Goal: Task Accomplishment & Management: Use online tool/utility

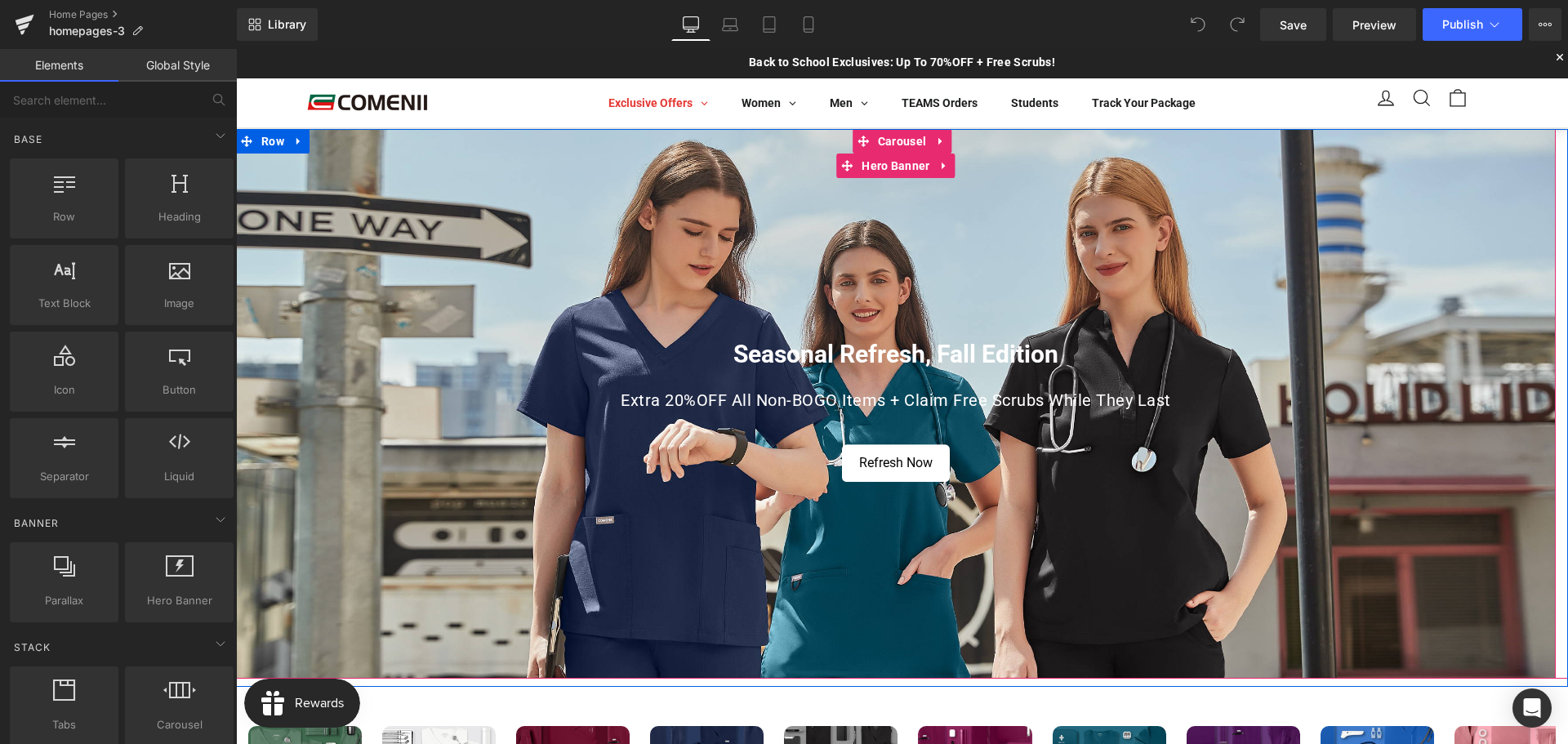
click at [724, 394] on p "Extra 20%OFF All Non-BOGO Items + Claim Free Scrubs While They Last" at bounding box center [895, 400] width 956 height 22
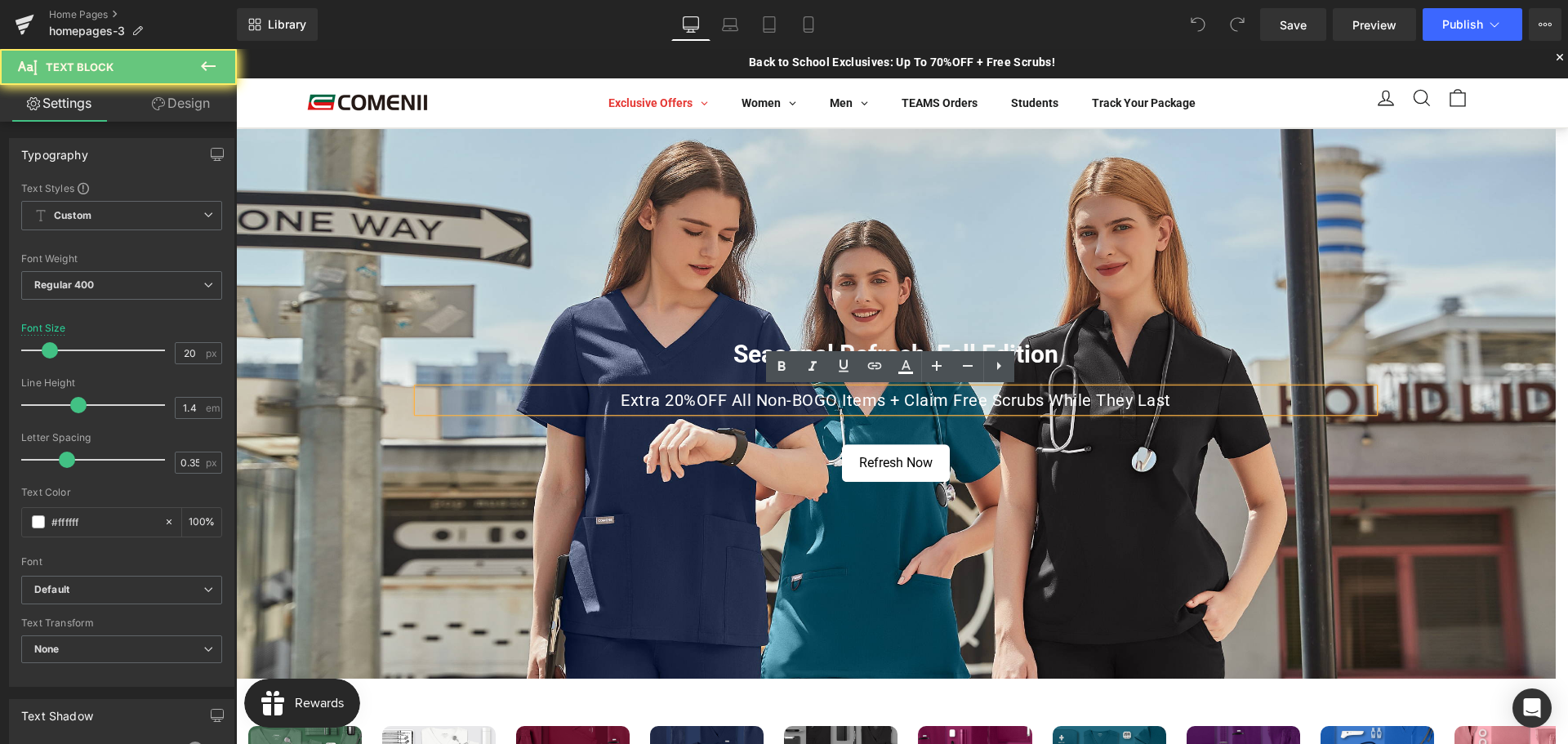
drag, startPoint x: 677, startPoint y: 397, endPoint x: 688, endPoint y: 400, distance: 11.4
click at [677, 397] on p "Extra 20%OFF All Non-BOGO Items + Claim Free Scrubs While They Last" at bounding box center [895, 400] width 956 height 22
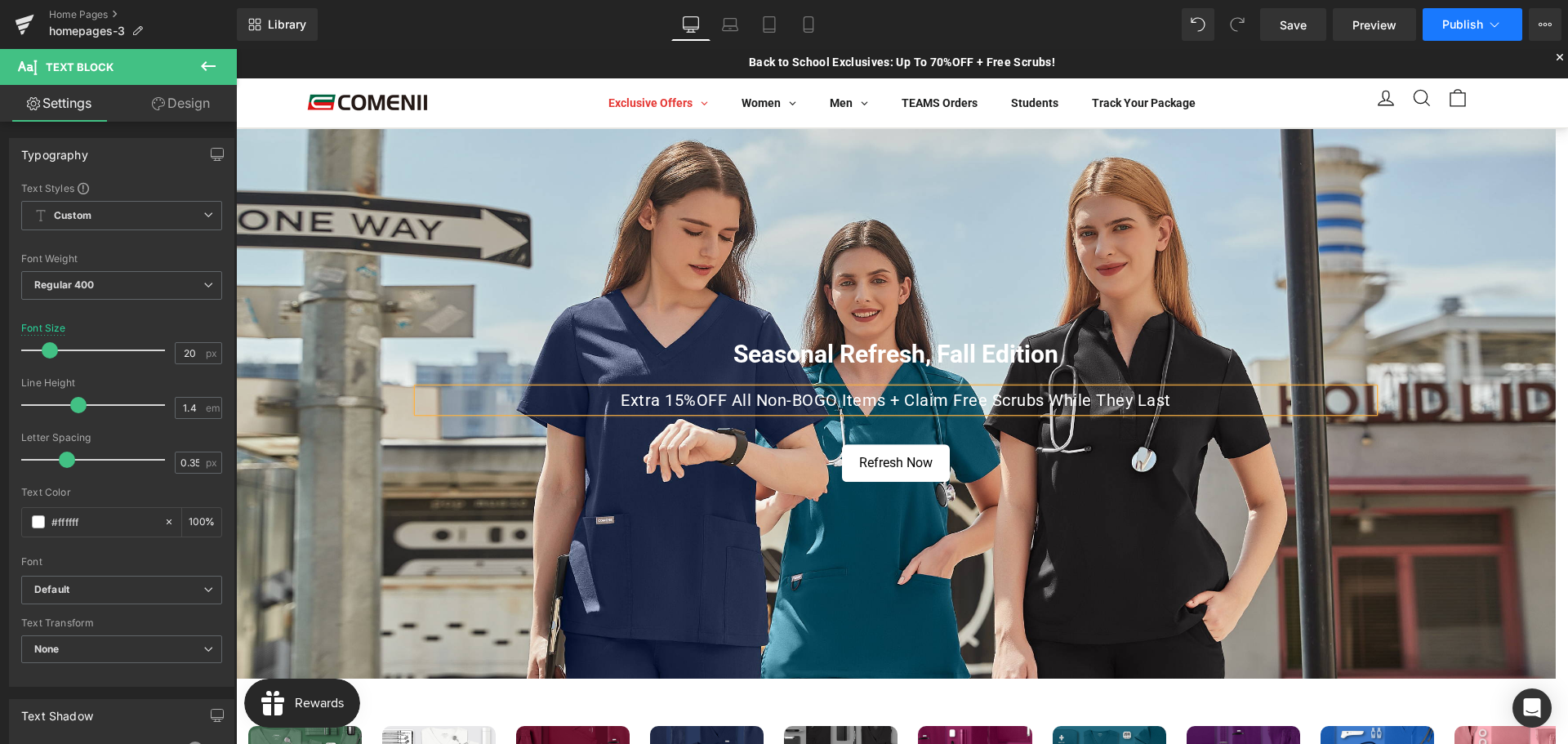
click at [1447, 22] on span "Publish" at bounding box center [1462, 24] width 41 height 13
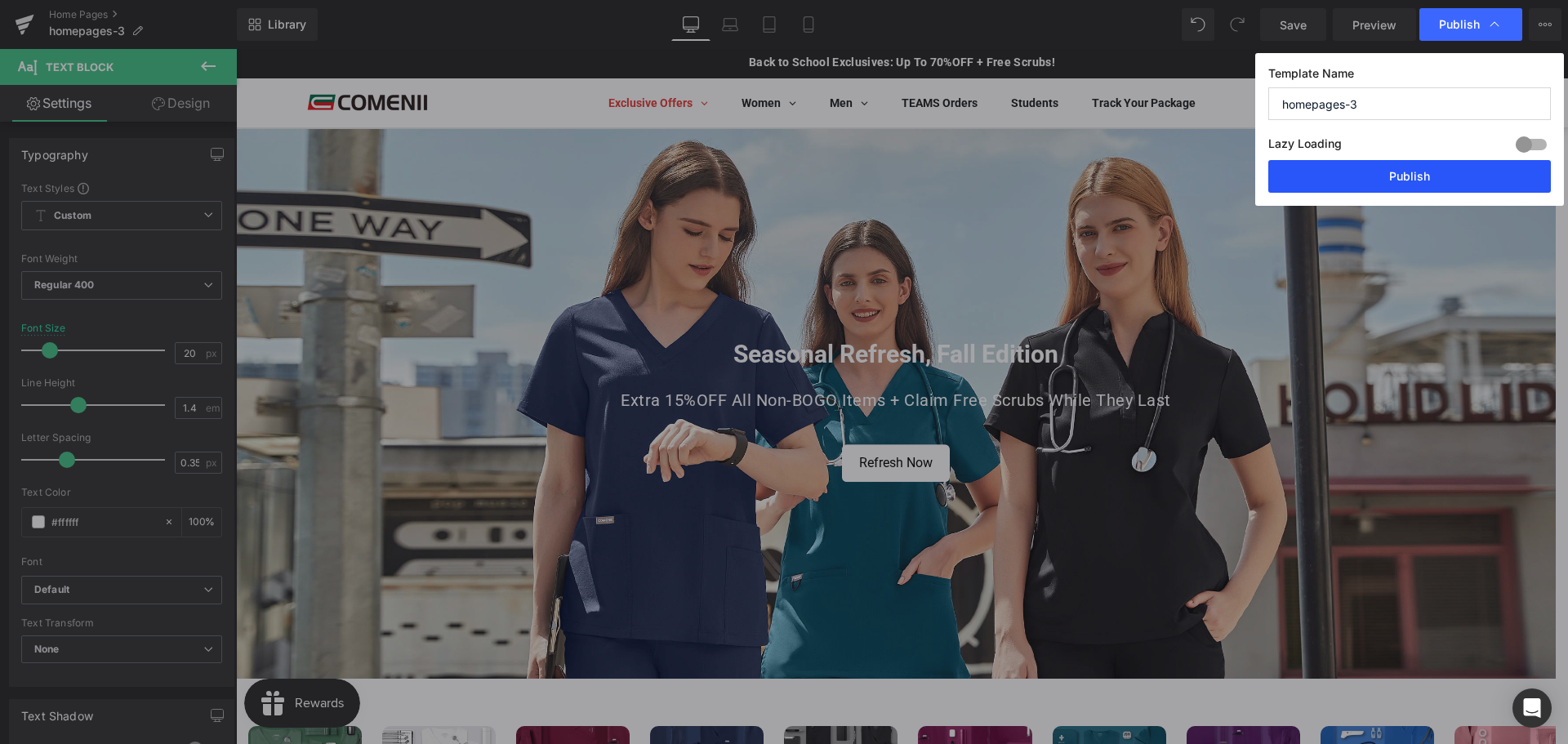
click at [1352, 178] on button "Publish" at bounding box center [1409, 176] width 282 height 33
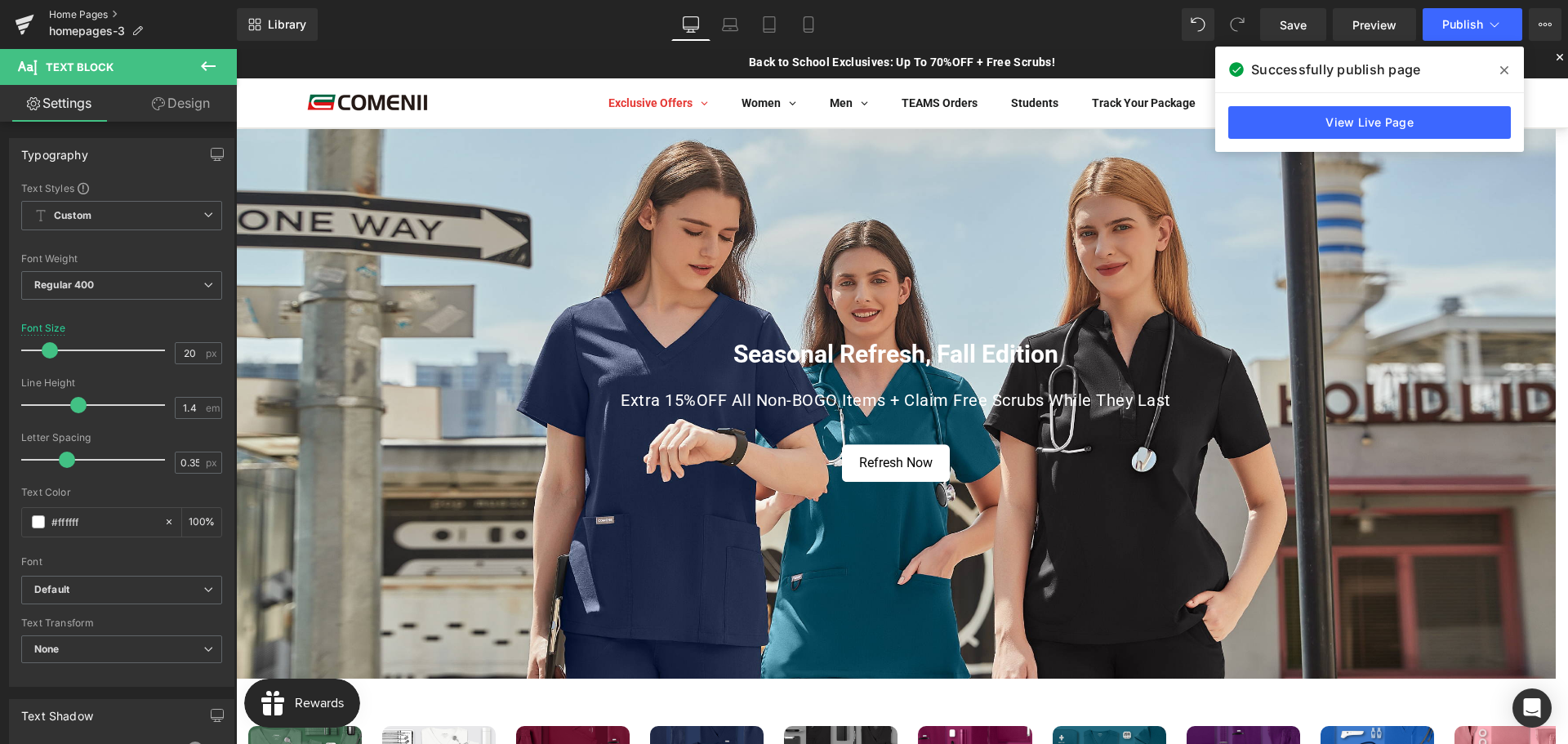
click at [73, 15] on link "Home Pages" at bounding box center [143, 14] width 188 height 13
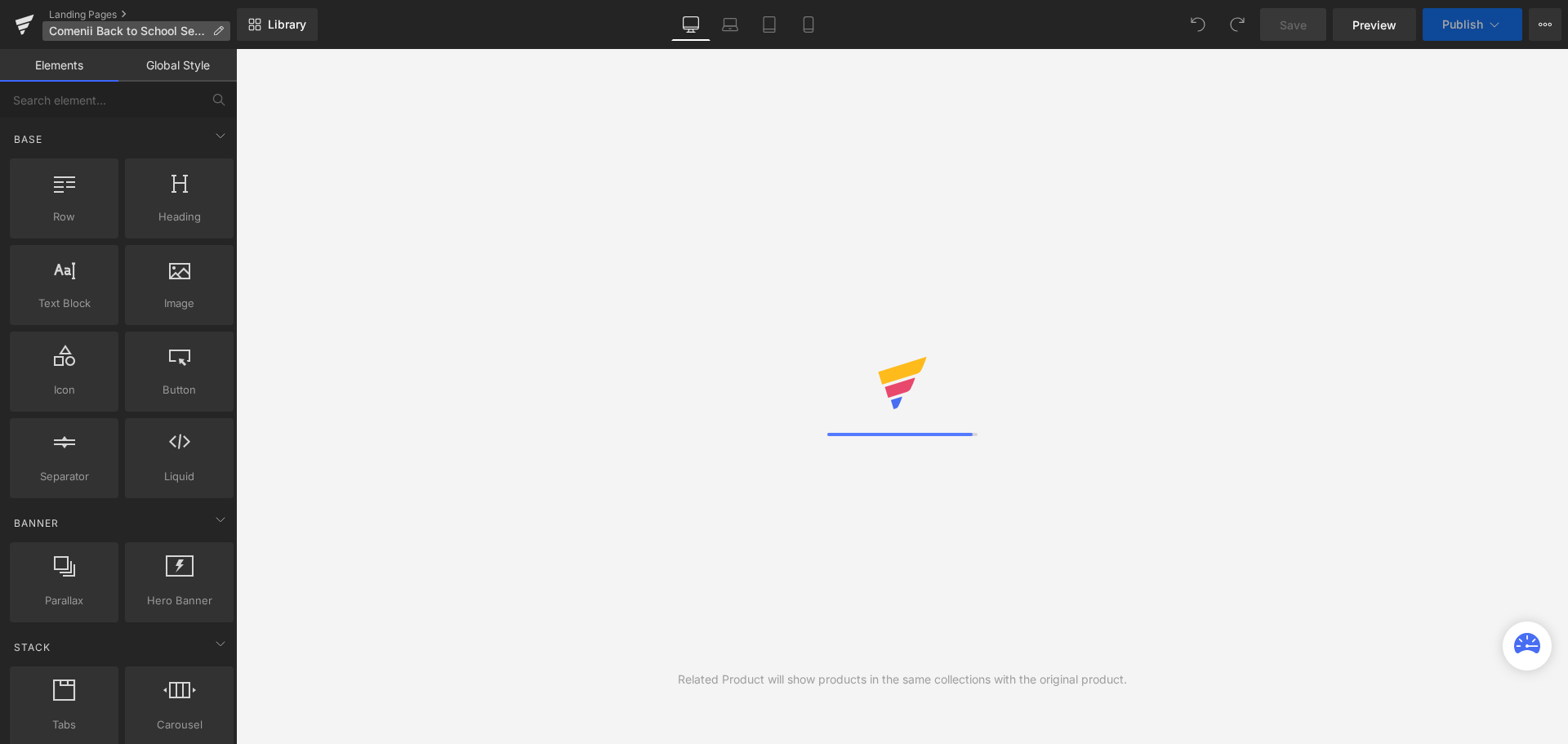
click at [226, 33] on p "Comenii Back to School Season" at bounding box center [136, 31] width 188 height 20
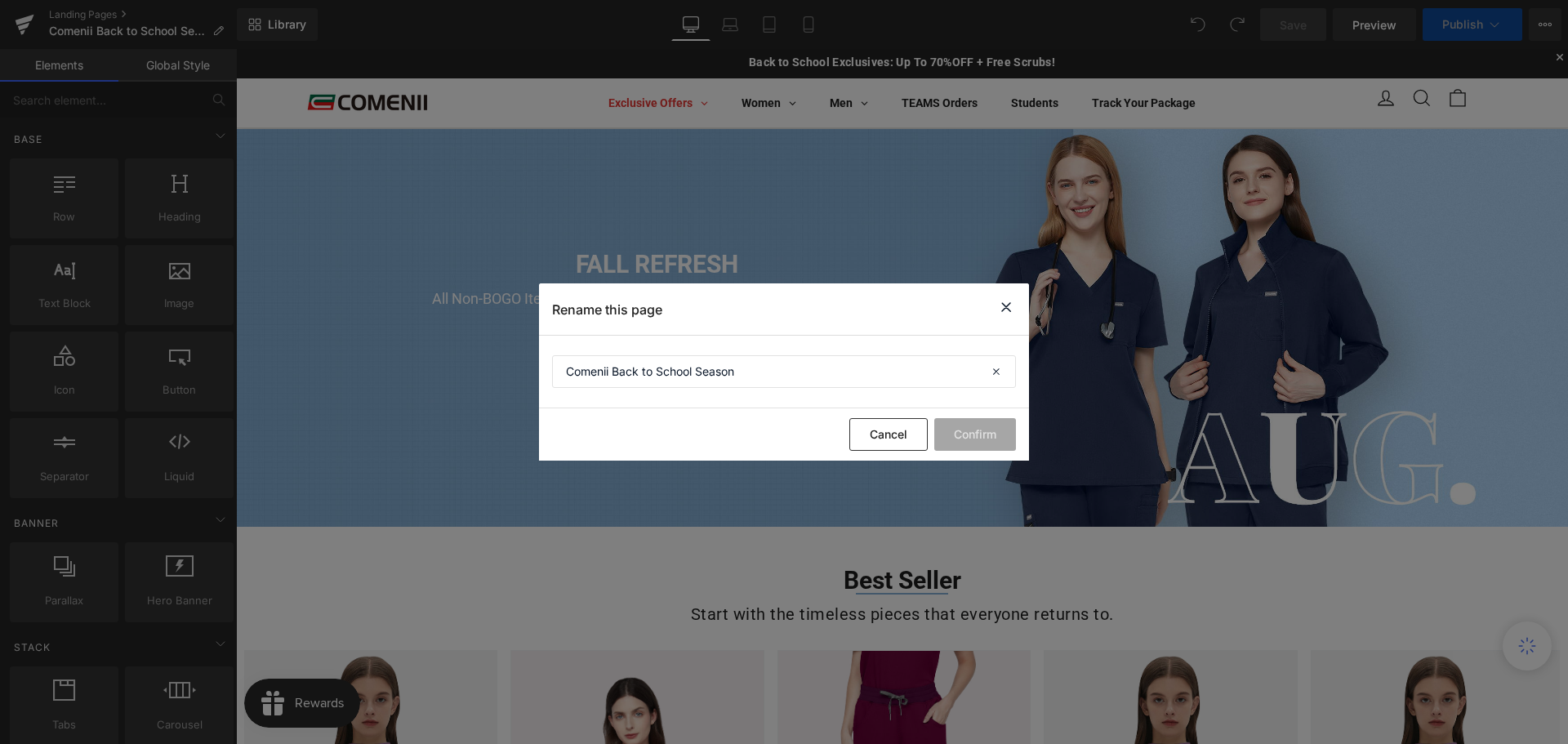
click at [1003, 302] on icon at bounding box center [1006, 307] width 20 height 21
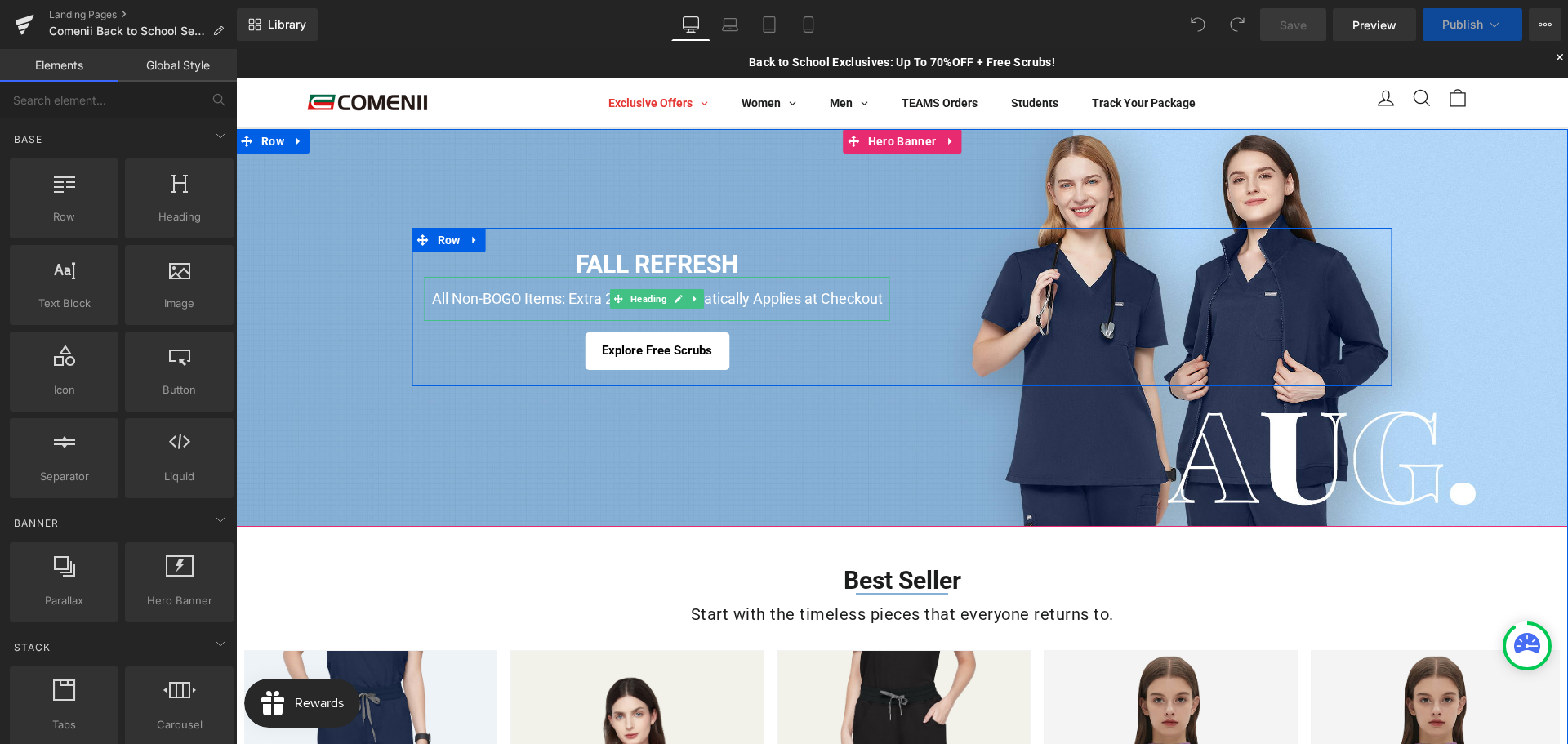
click at [586, 297] on h1 "All Non-BOGO Items: Extra 20%OFF, Automatically Applies at Checkout" at bounding box center [657, 299] width 465 height 44
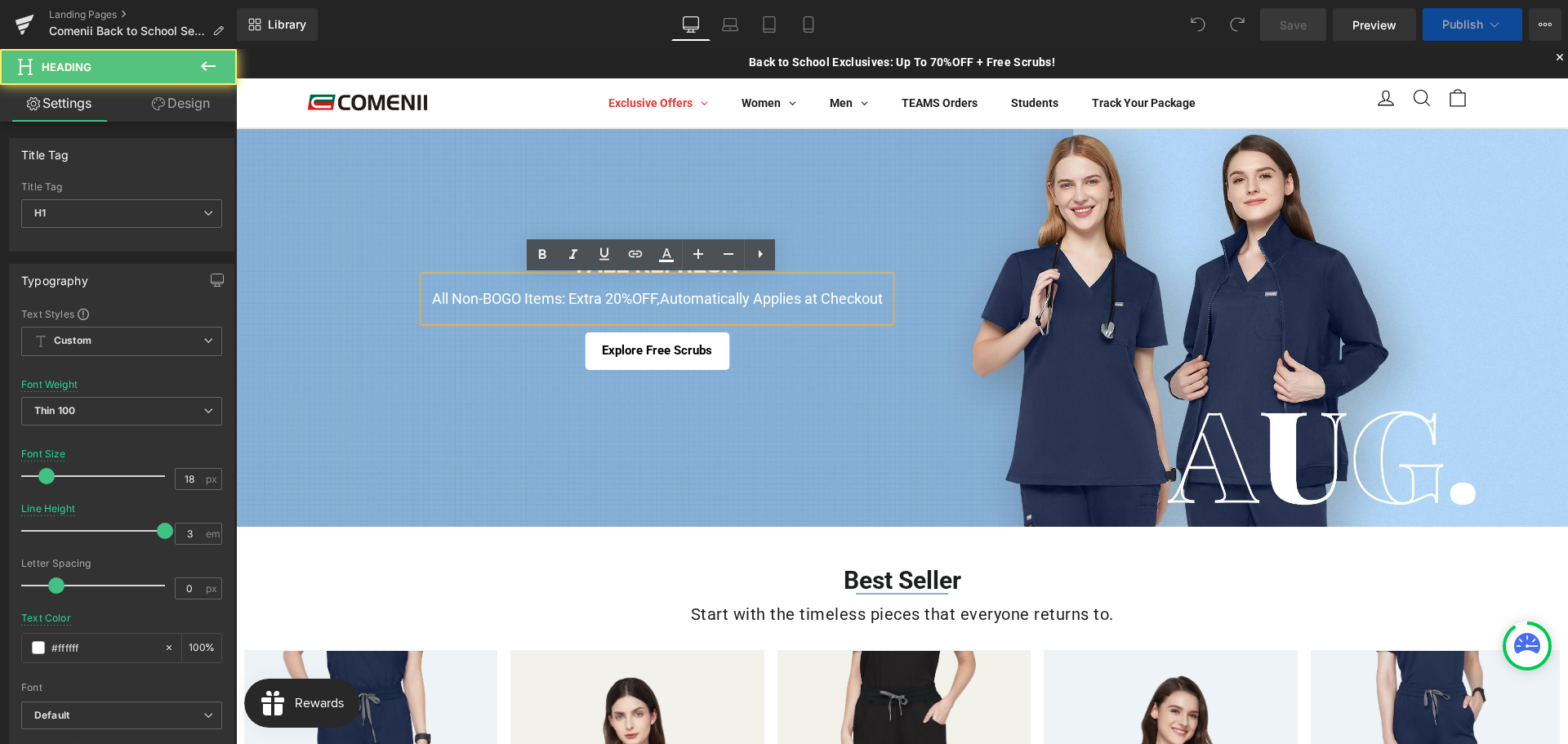
click at [617, 298] on h1 "All Non-BOGO Items: Extra 20%OFF, Automatically Applies at Checkout" at bounding box center [657, 299] width 465 height 44
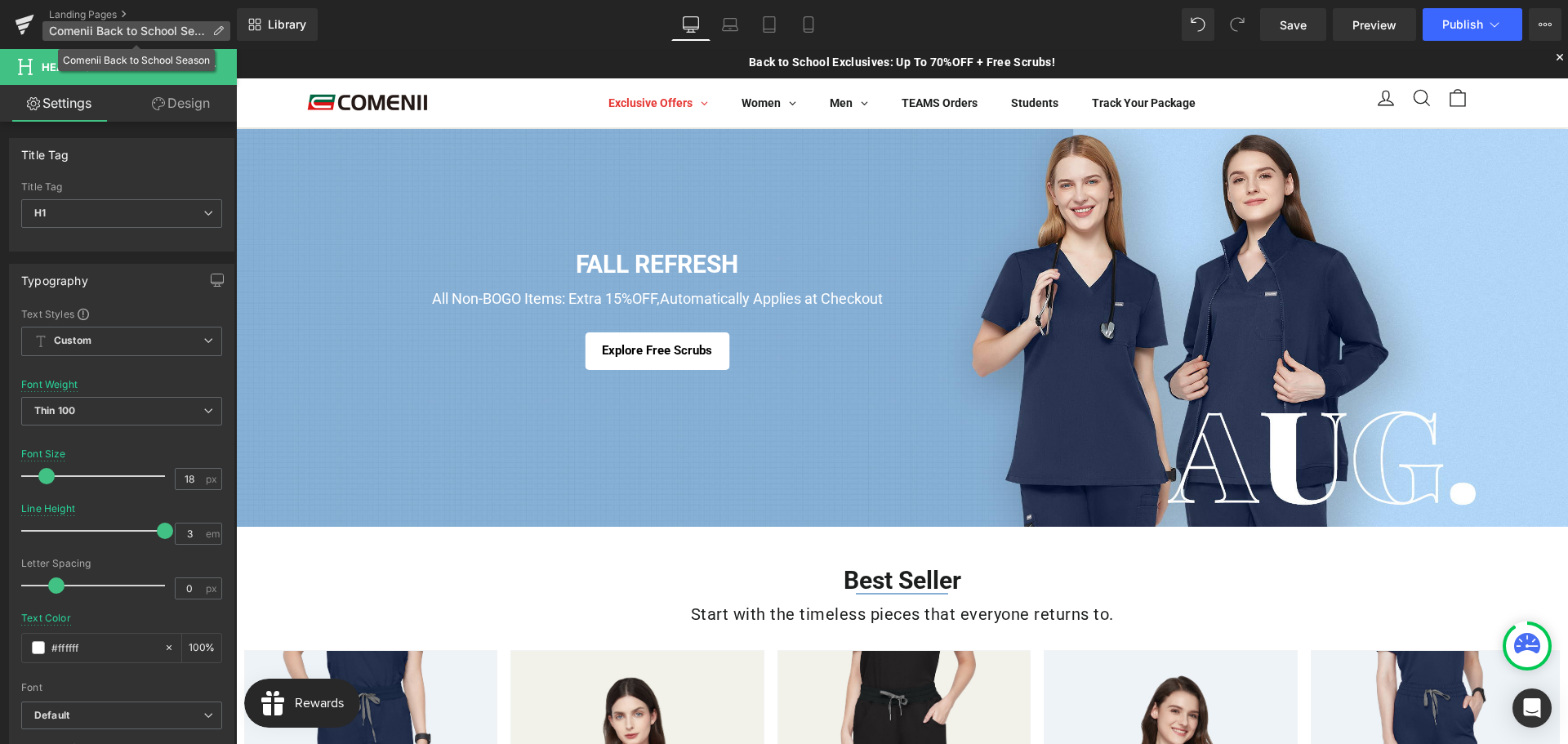
click at [214, 28] on icon at bounding box center [218, 30] width 11 height 11
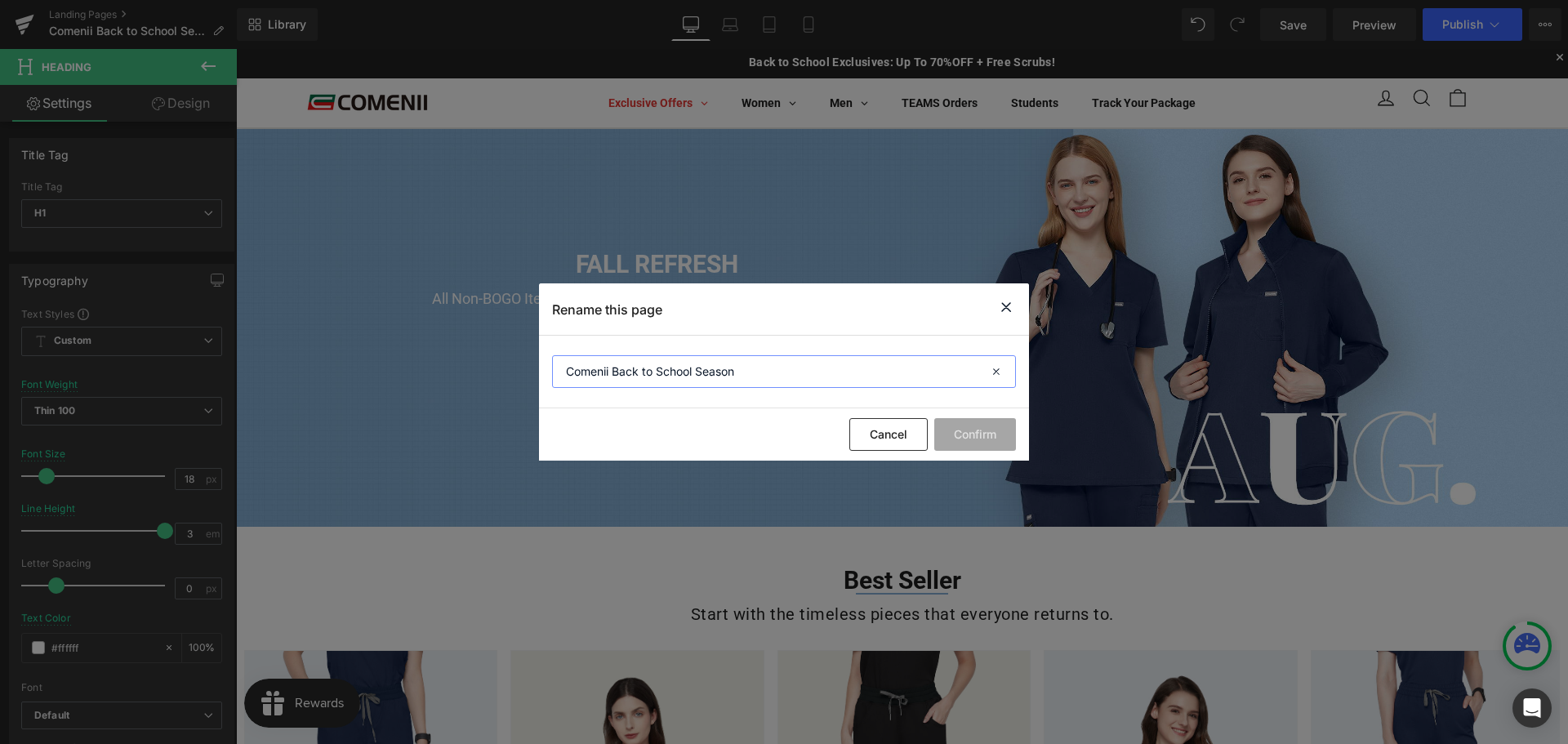
click at [756, 373] on input "Comenii Back to School Season" at bounding box center [783, 371] width 464 height 33
paste input "Fall Editi"
type input "Fall Edition"
click at [974, 443] on button "Confirm" at bounding box center [975, 434] width 82 height 33
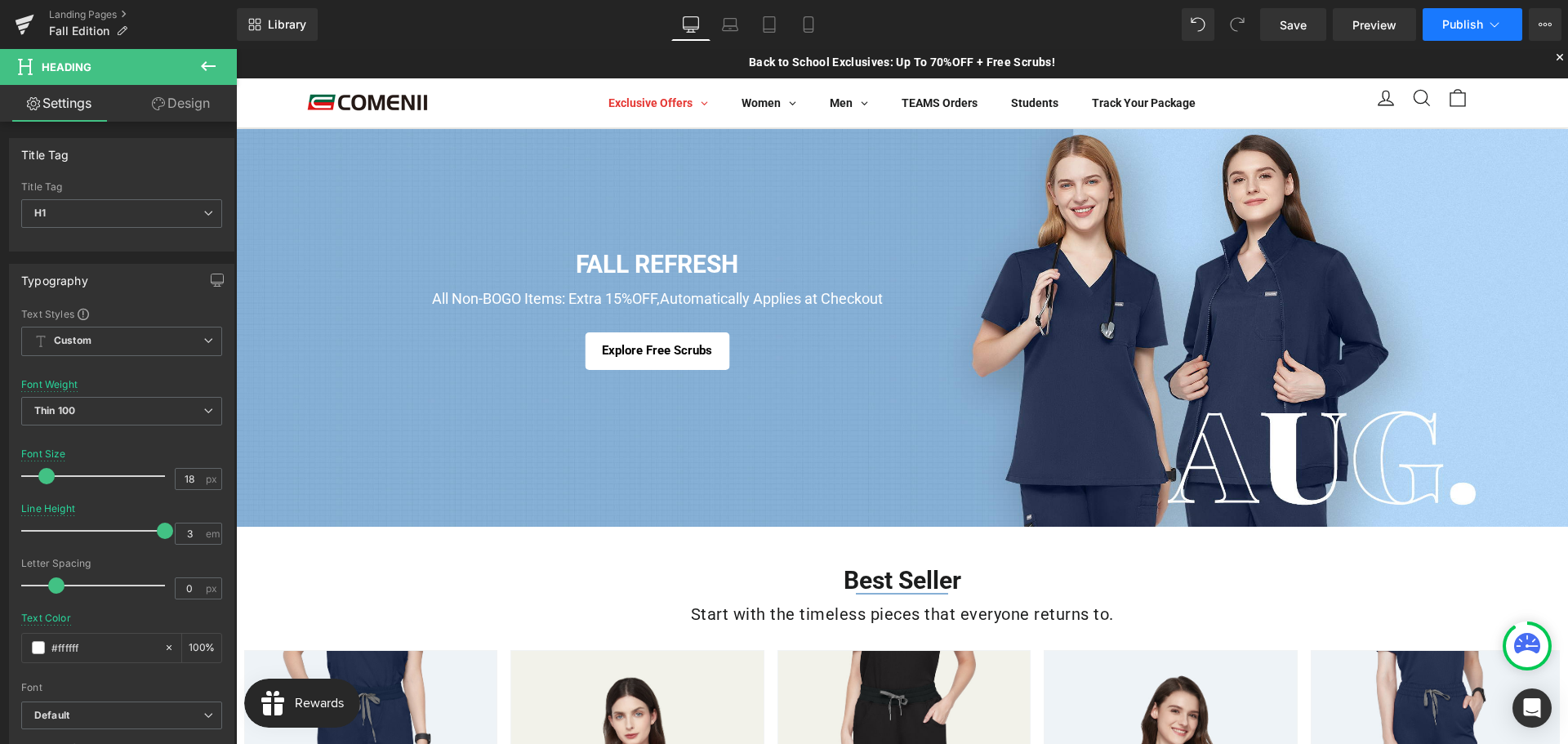
click at [1483, 29] on button "Publish" at bounding box center [1472, 24] width 99 height 33
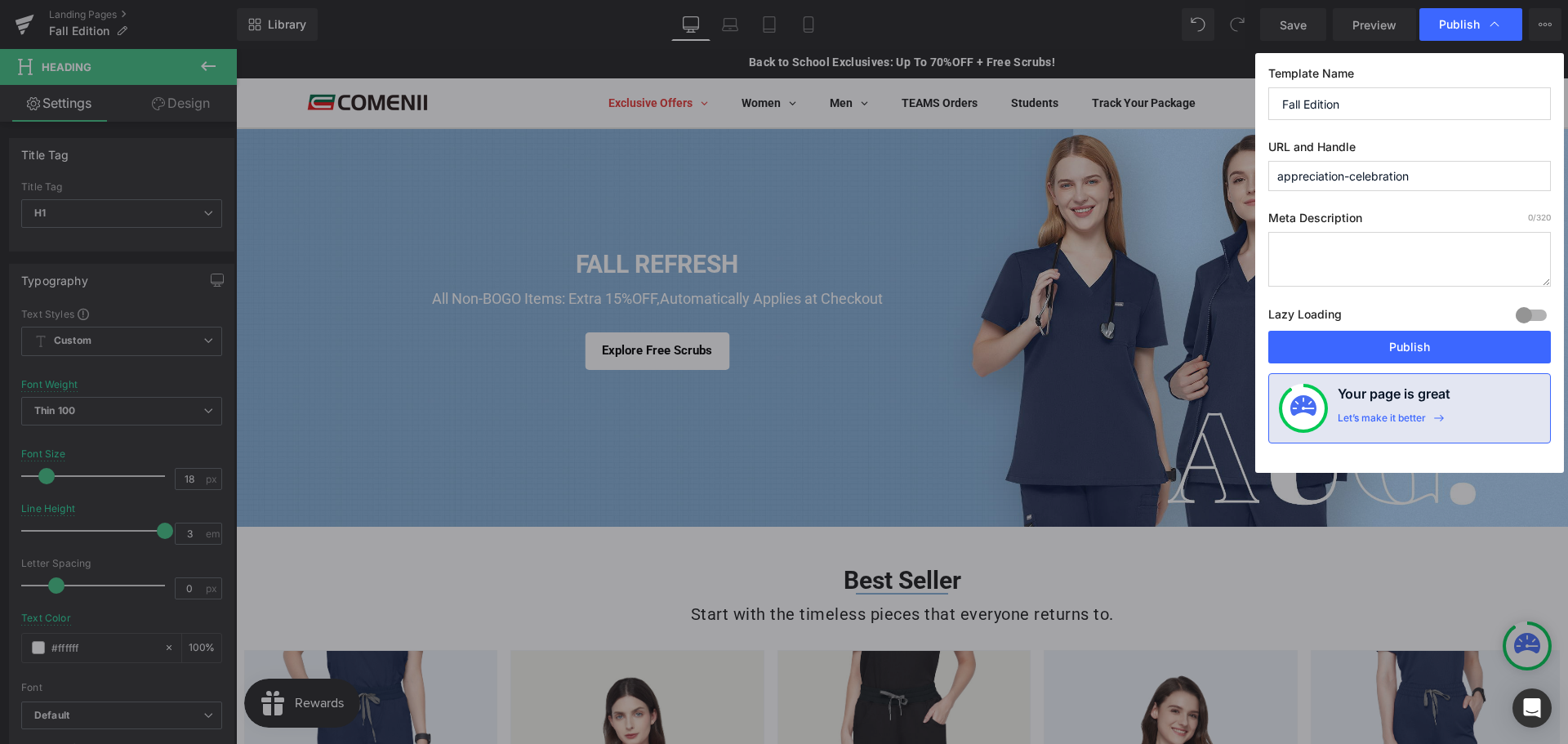
click at [1321, 180] on input "appreciation-celebration" at bounding box center [1409, 175] width 282 height 30
drag, startPoint x: 1414, startPoint y: 176, endPoint x: 1101, endPoint y: 188, distance: 313.2
click at [984, 152] on div "Publish Template Name Fall Edition URL and Handle appreciation-celebration Meta…" at bounding box center [784, 372] width 1568 height 744
paste input "Fall Edi"
type input "fall-edition"
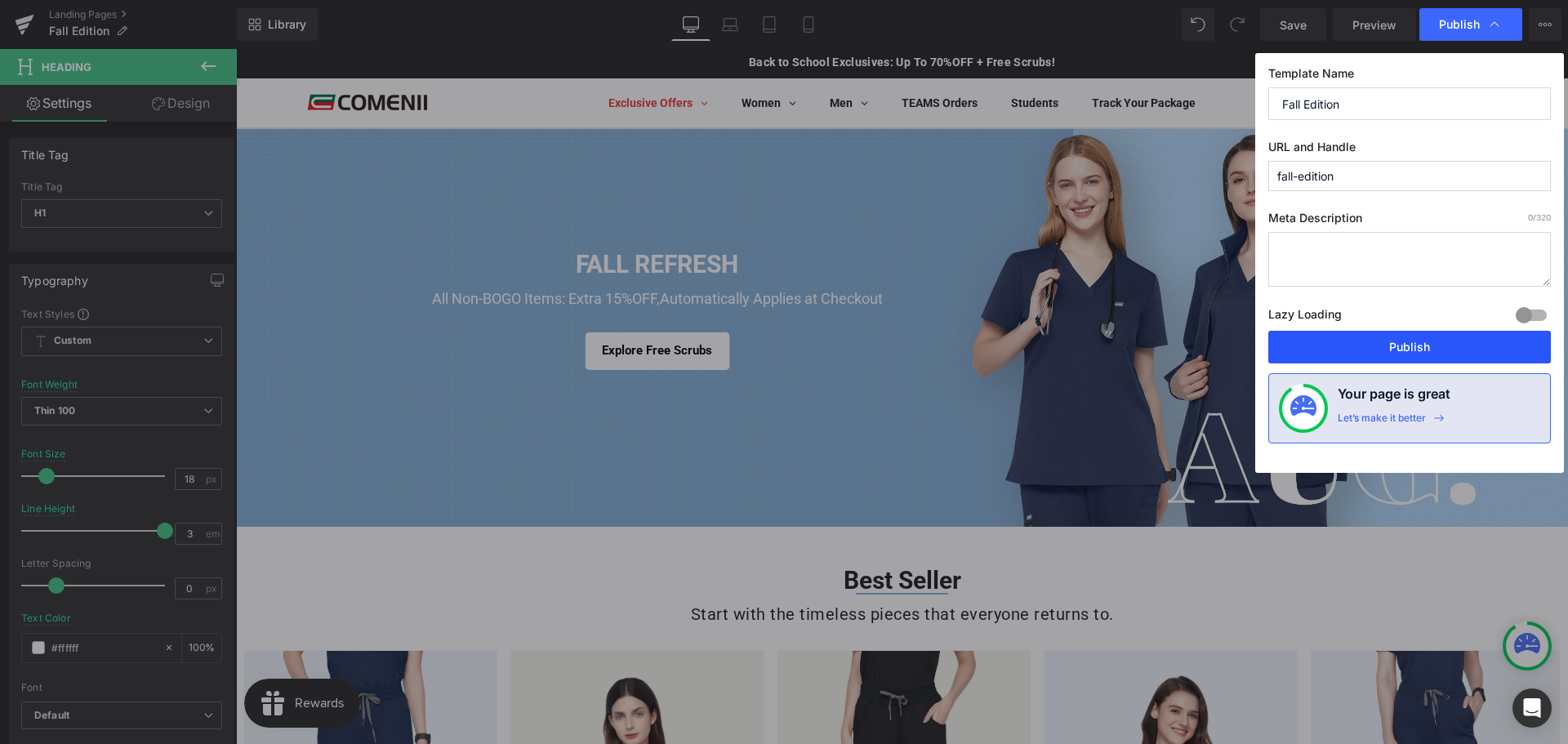
click at [1344, 353] on button "Publish" at bounding box center [1409, 347] width 282 height 33
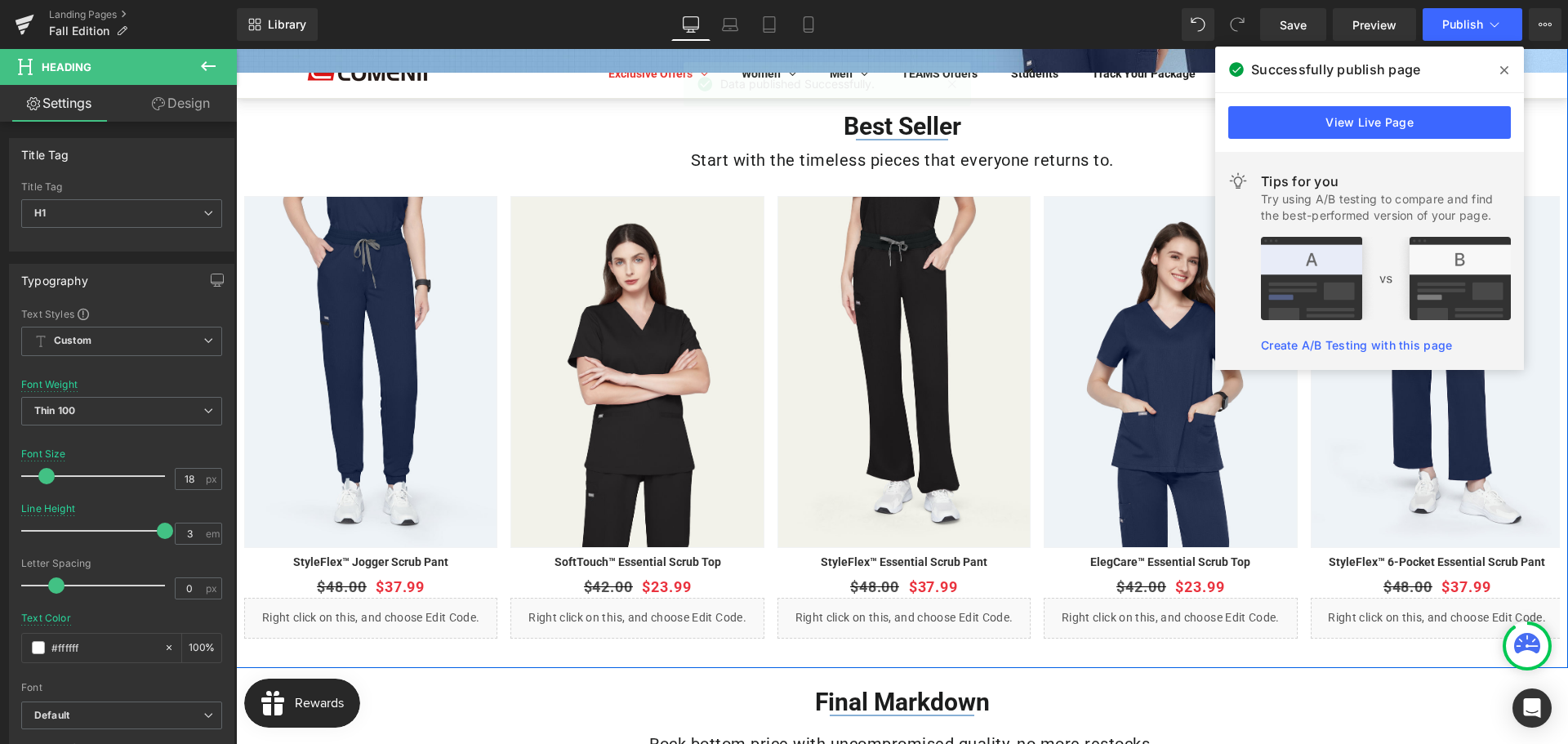
scroll to position [408, 0]
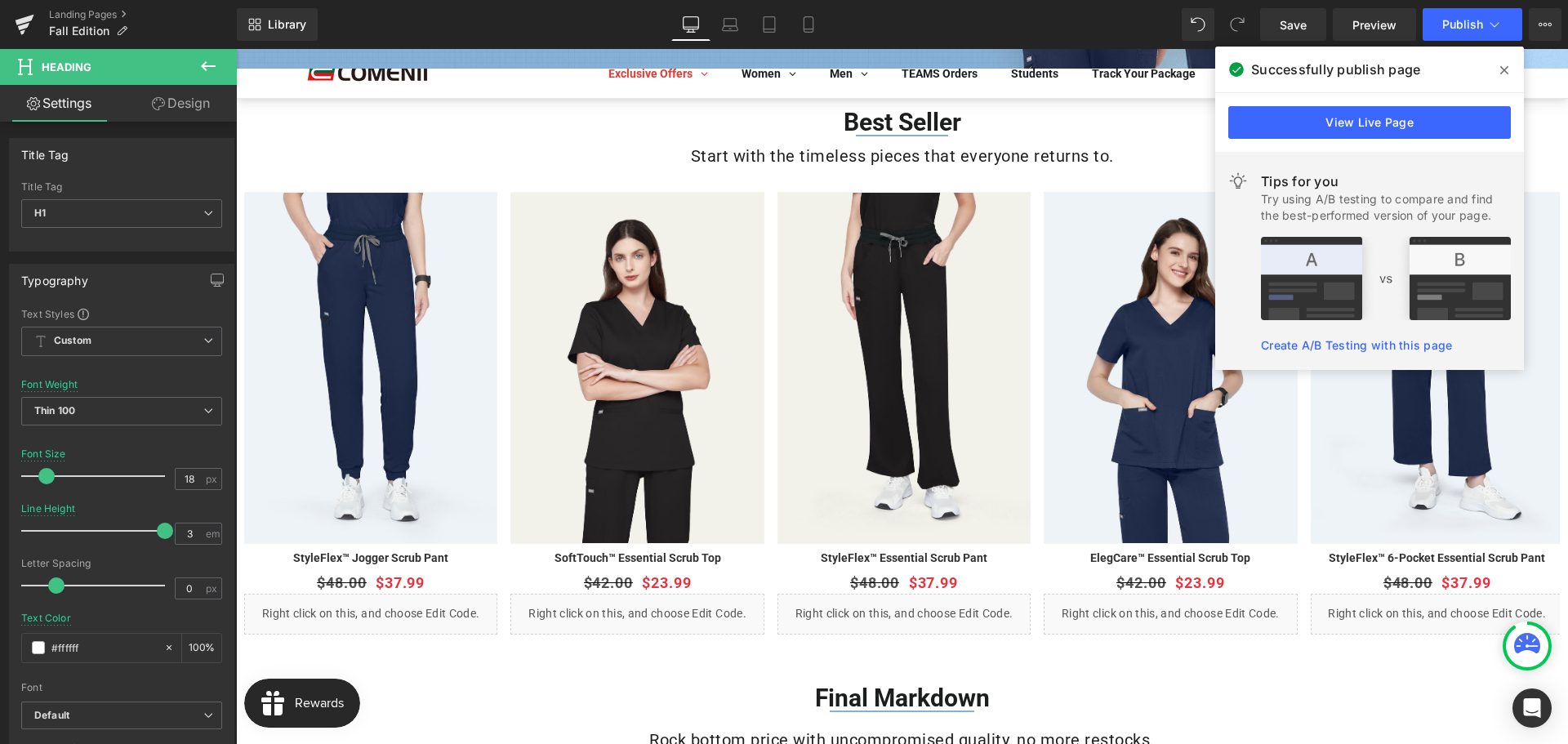
click at [1505, 68] on icon at bounding box center [1504, 70] width 8 height 8
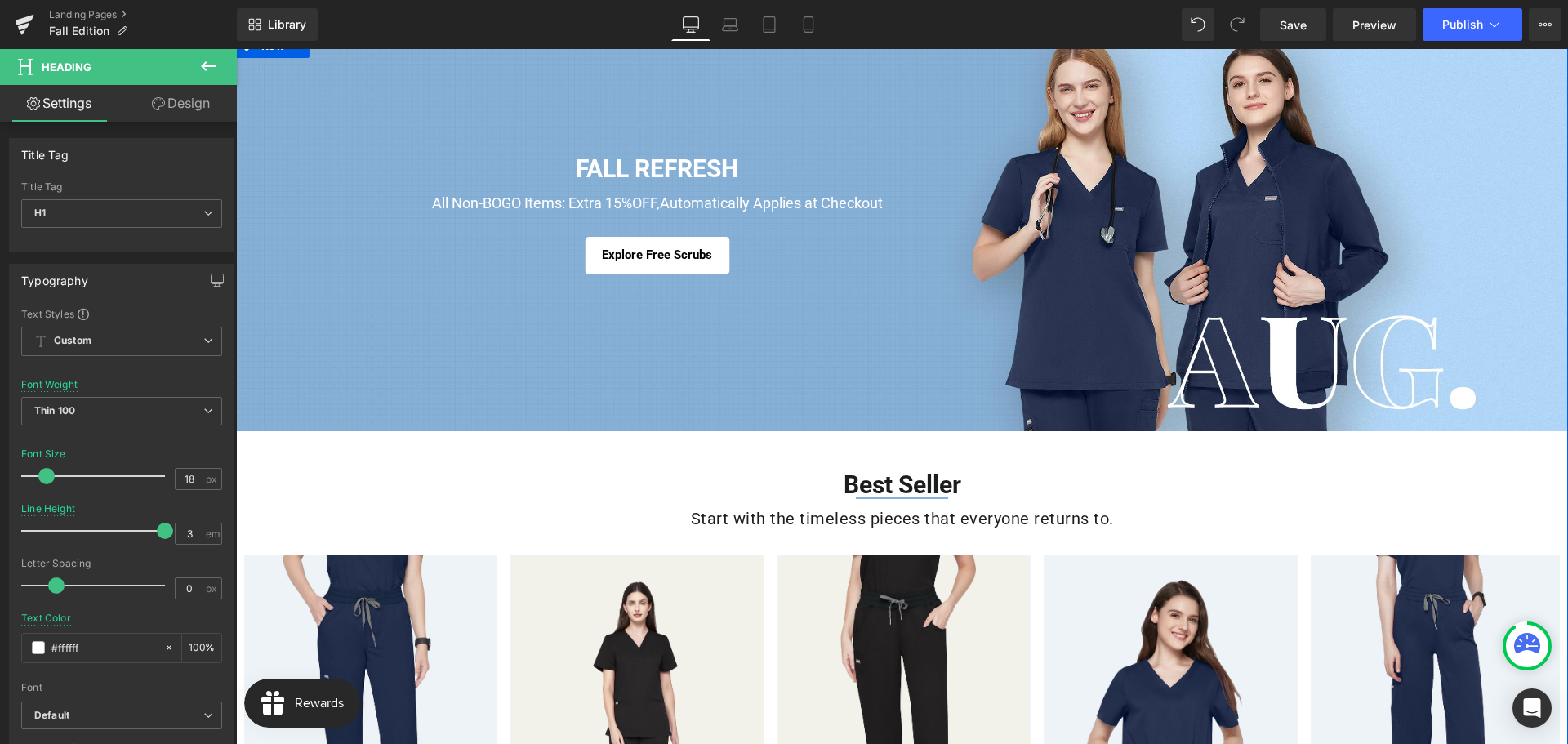
scroll to position [82, 0]
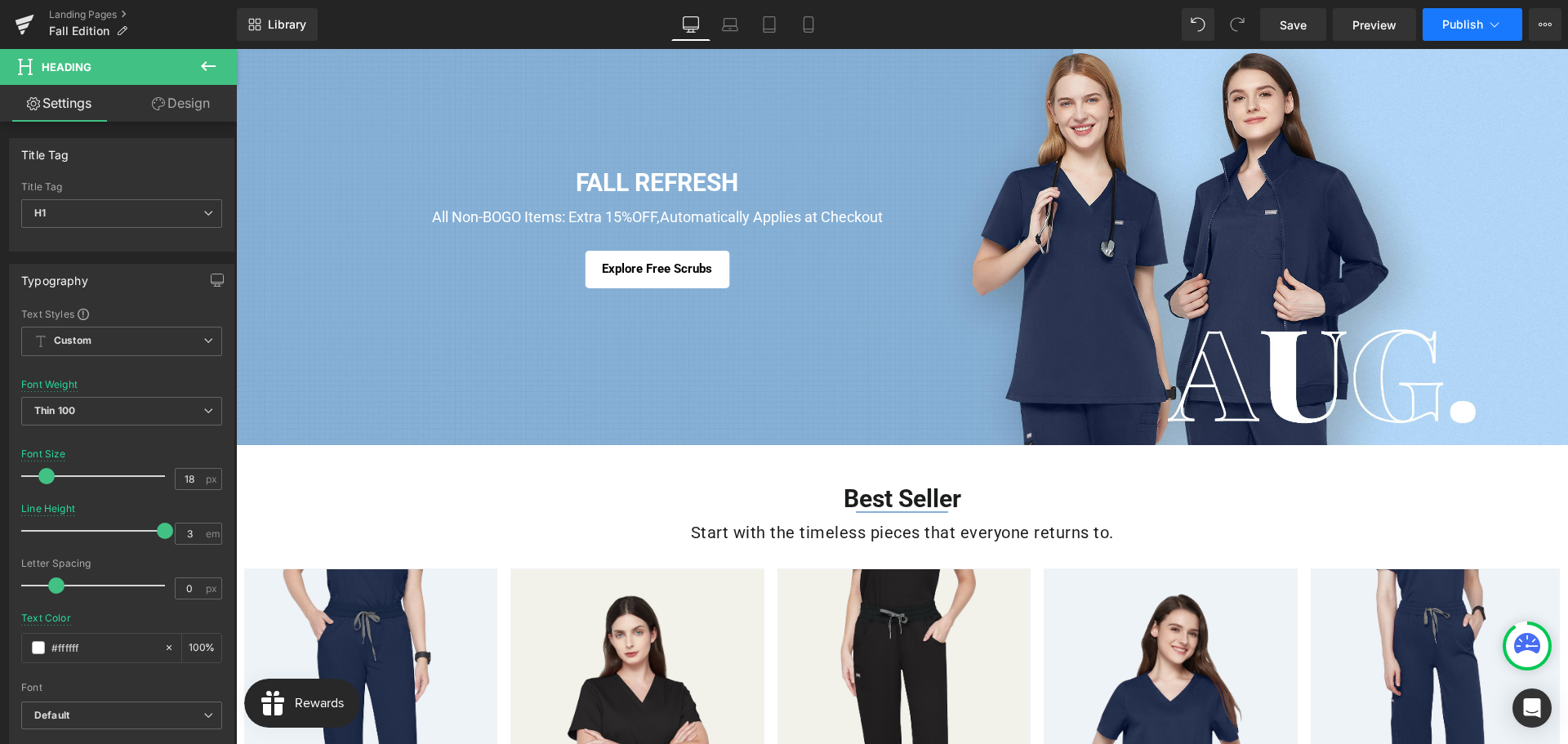
click at [1464, 30] on span "Publish" at bounding box center [1462, 24] width 41 height 13
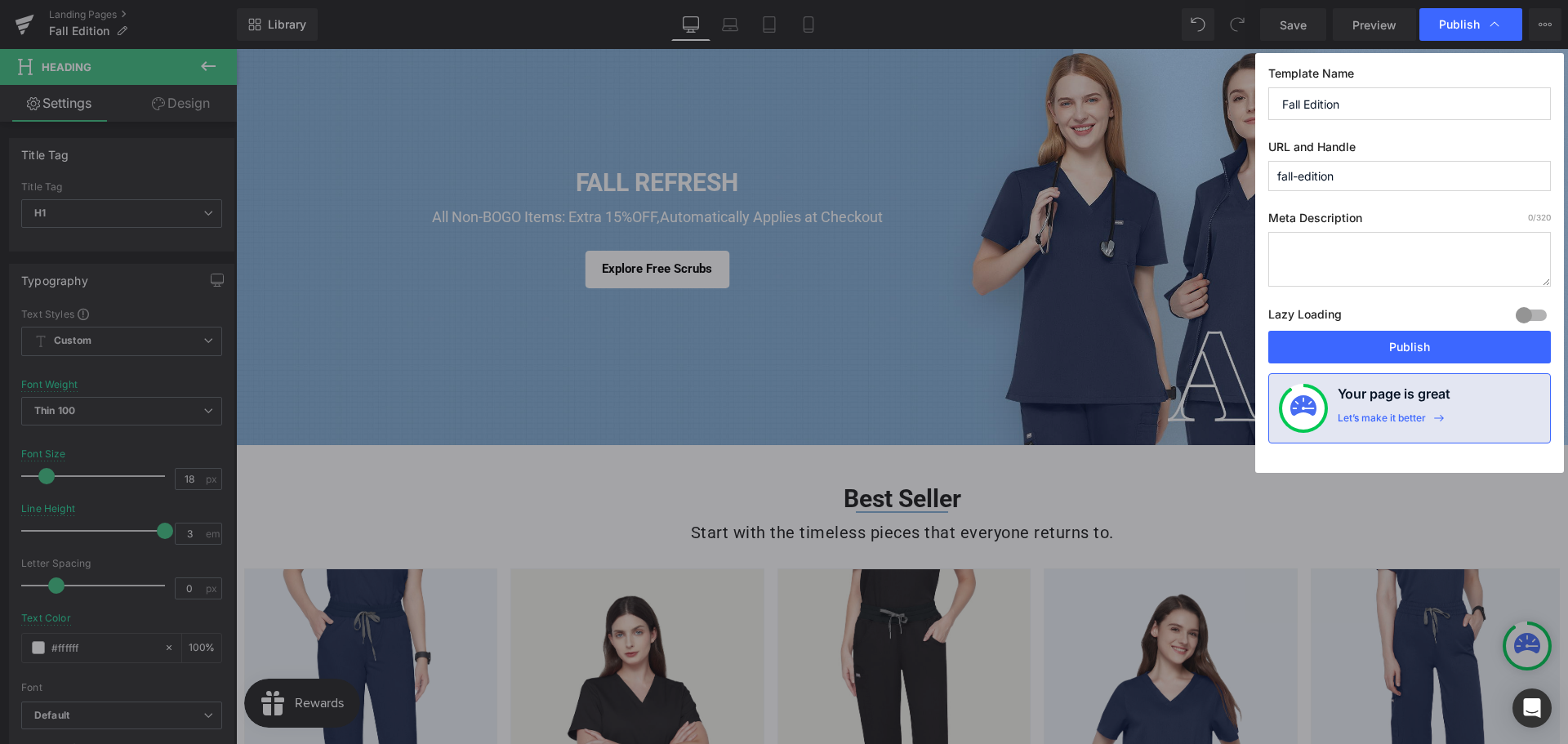
click at [1375, 168] on input "fall-edition" at bounding box center [1409, 175] width 282 height 30
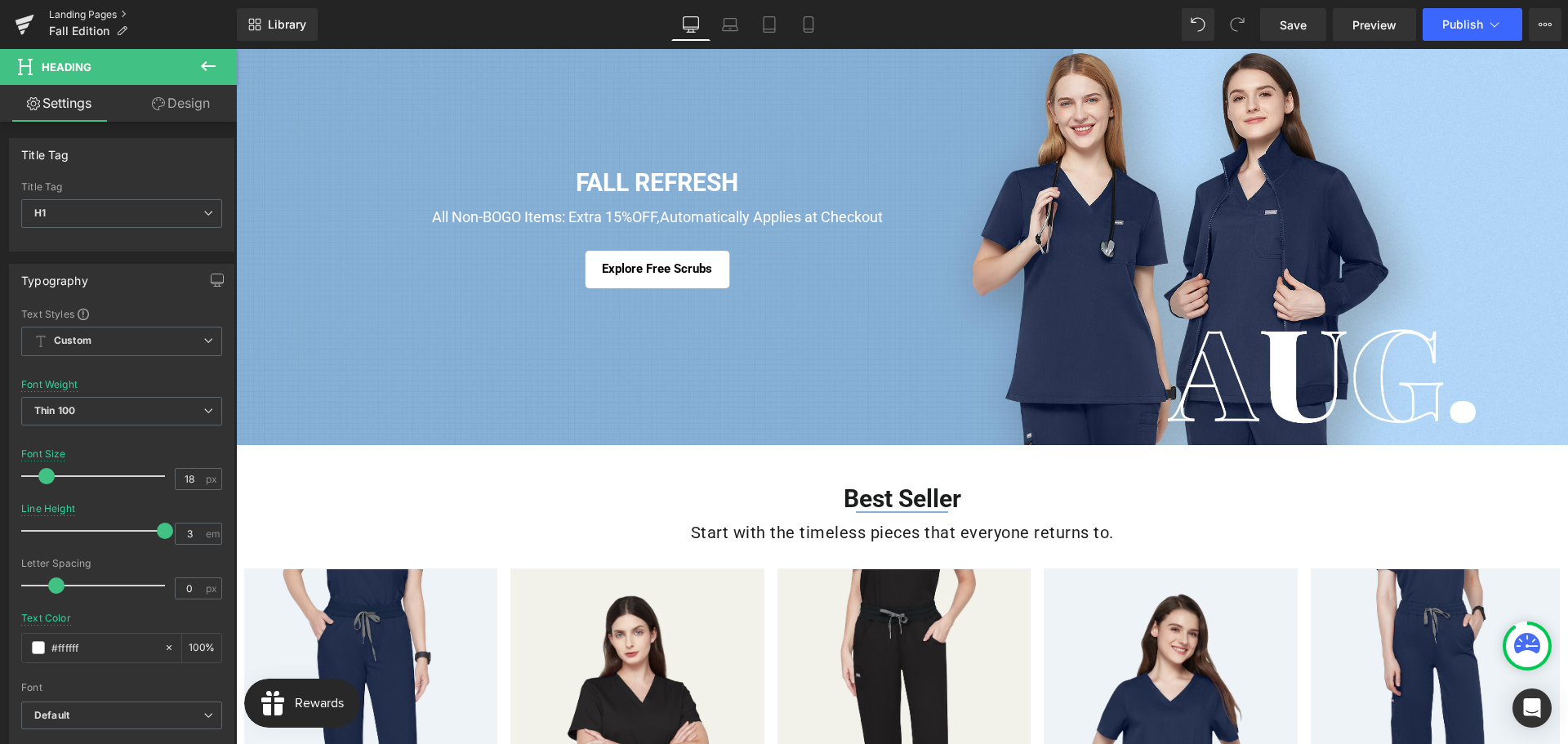
click at [86, 15] on link "Landing Pages" at bounding box center [143, 14] width 188 height 13
